Goal: Information Seeking & Learning: Learn about a topic

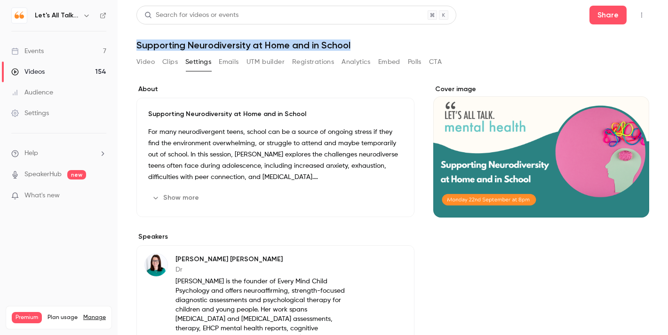
scroll to position [116, 0]
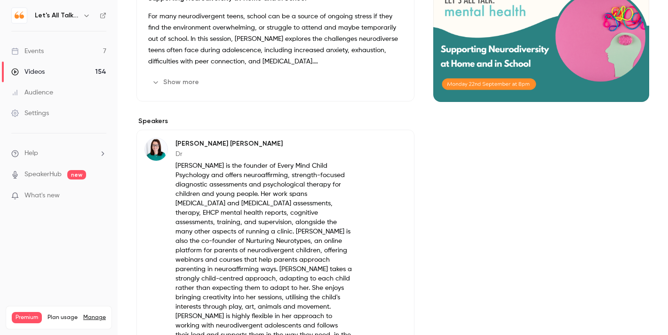
click at [41, 68] on div "Videos" at bounding box center [27, 71] width 33 height 9
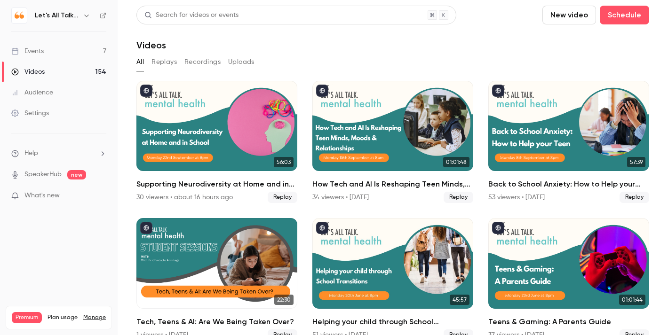
click at [32, 48] on div "Events" at bounding box center [27, 51] width 32 height 9
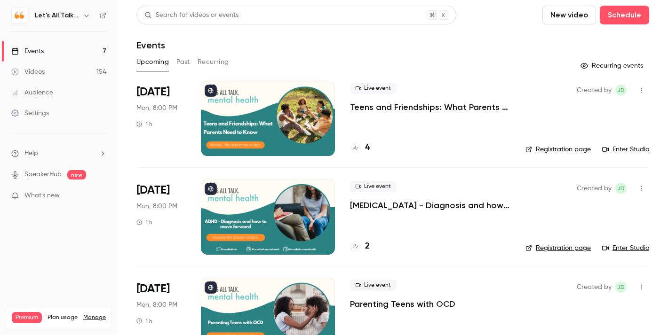
click at [369, 113] on div "Live event Teens and Friendships: What Parents Need to Know 4" at bounding box center [430, 118] width 160 height 75
click at [311, 104] on div at bounding box center [268, 118] width 134 height 75
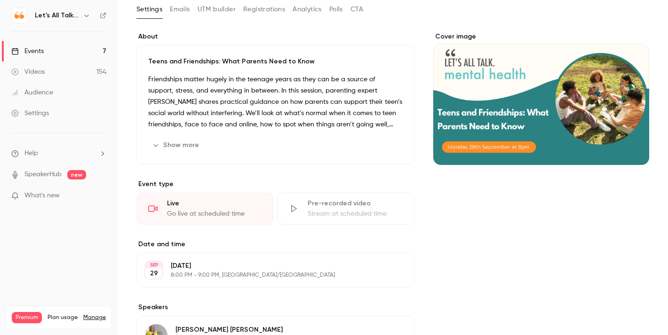
scroll to position [49, 0]
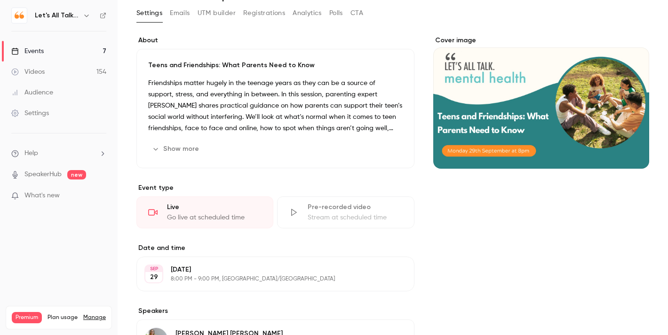
click at [183, 153] on button "Show more" at bounding box center [176, 149] width 56 height 15
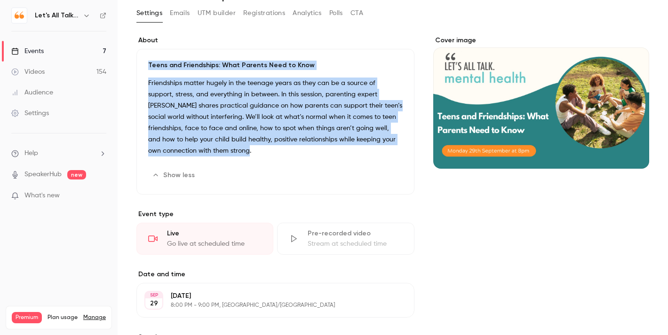
drag, startPoint x: 220, startPoint y: 149, endPoint x: 147, endPoint y: 67, distance: 108.9
click at [147, 67] on div "Teens and Friendships: What Parents Need to Know Friendships matter hugely in t…" at bounding box center [275, 122] width 278 height 146
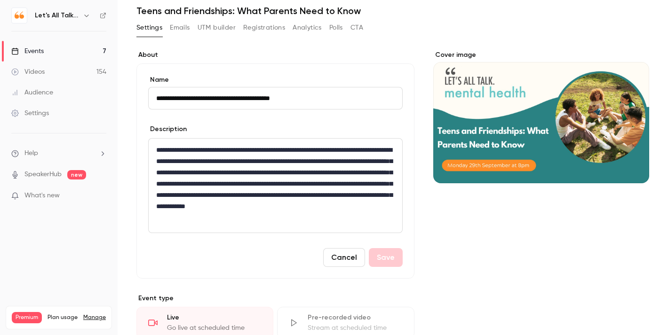
scroll to position [32, 0]
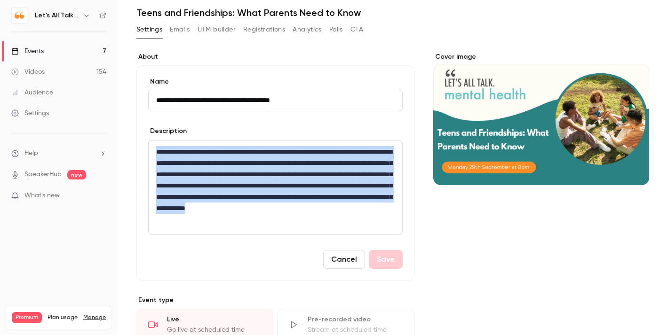
drag, startPoint x: 365, startPoint y: 223, endPoint x: 153, endPoint y: 150, distance: 224.7
click at [153, 150] on div "**********" at bounding box center [275, 188] width 253 height 94
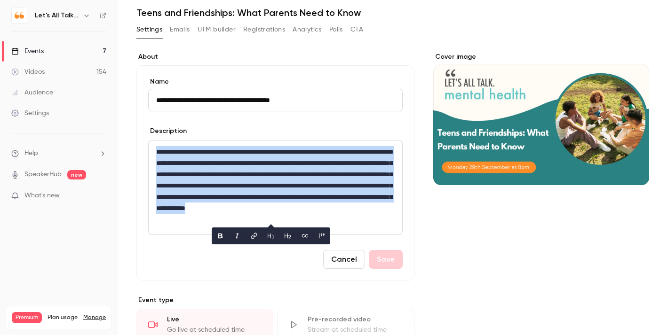
copy p "**********"
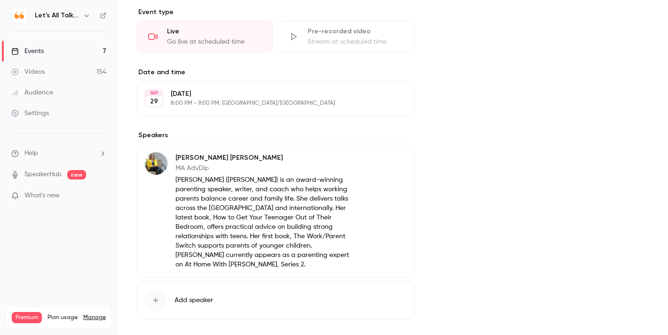
scroll to position [344, 0]
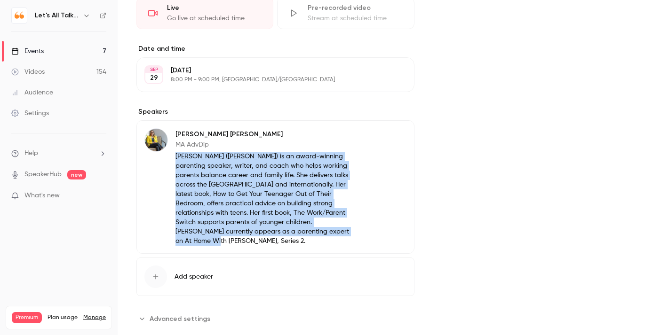
drag, startPoint x: 277, startPoint y: 231, endPoint x: 174, endPoint y: 156, distance: 126.8
click at [174, 156] on div "[PERSON_NAME] MA AdvDip [PERSON_NAME] (MA AdvDip) is an award-winning parenting…" at bounding box center [248, 187] width 209 height 118
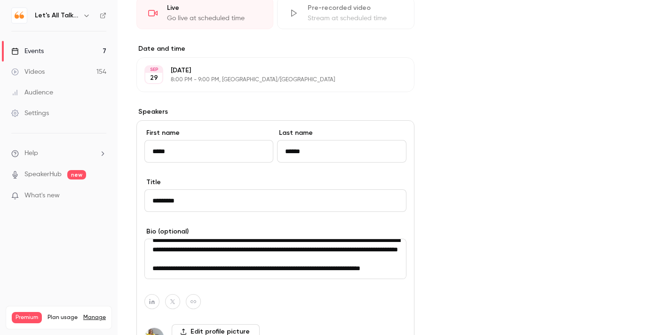
scroll to position [75, 0]
drag, startPoint x: 154, startPoint y: 248, endPoint x: 273, endPoint y: 286, distance: 124.9
click at [273, 286] on div "**********" at bounding box center [275, 256] width 278 height 272
click at [491, 229] on div "Cover image" at bounding box center [541, 102] width 216 height 725
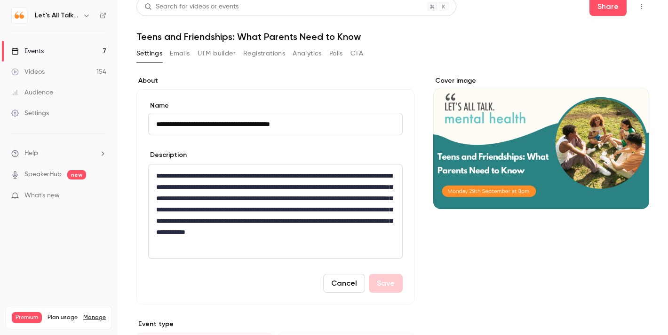
scroll to position [0, 0]
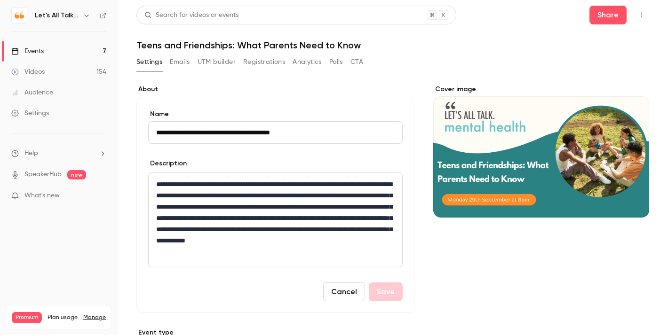
click at [48, 51] on link "Events 7" at bounding box center [59, 51] width 118 height 21
